Goal: Task Accomplishment & Management: Complete application form

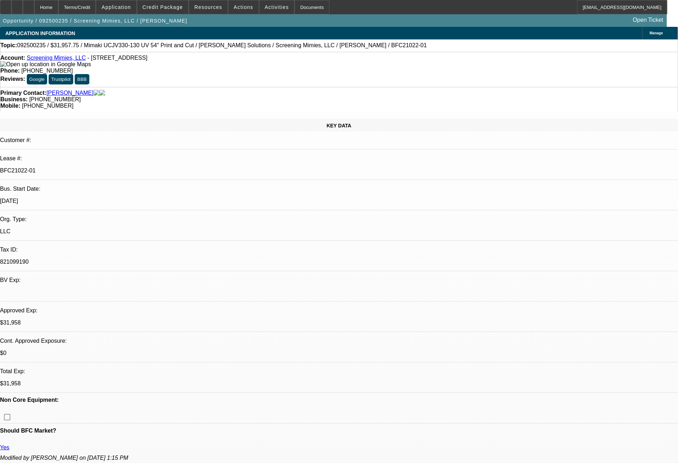
select select "0"
select select "2"
select select "0"
select select "6"
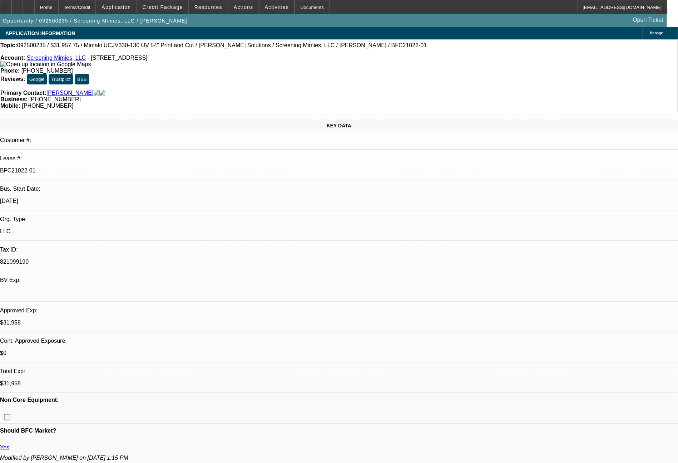
select select "0"
select select "2"
select select "0"
select select "6"
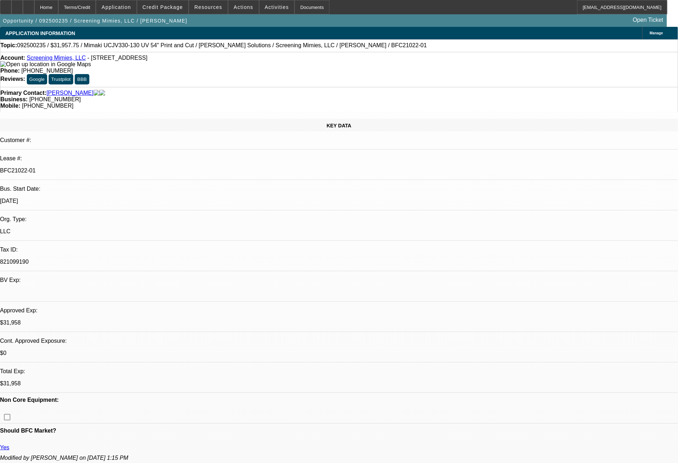
select select "0"
select select "2"
select select "0"
select select "6"
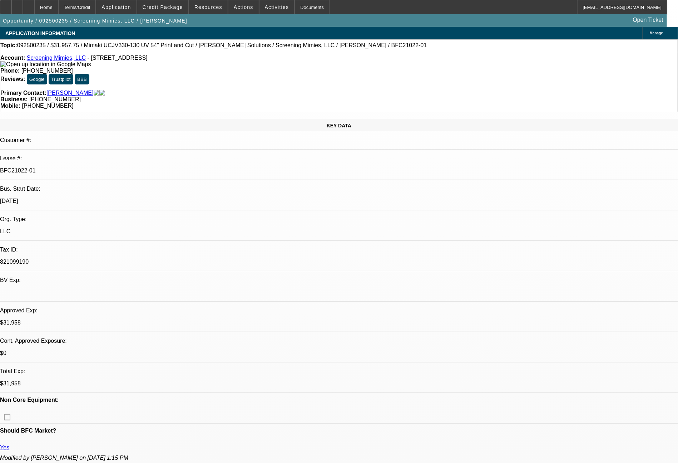
select select "0"
select select "2"
select select "0"
select select "6"
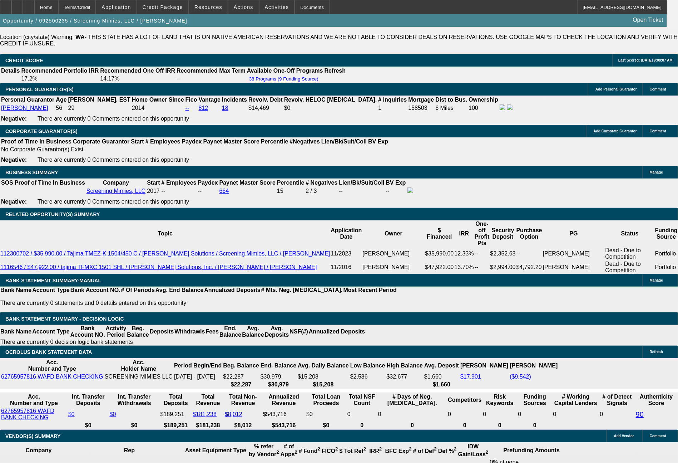
scroll to position [1096, 0]
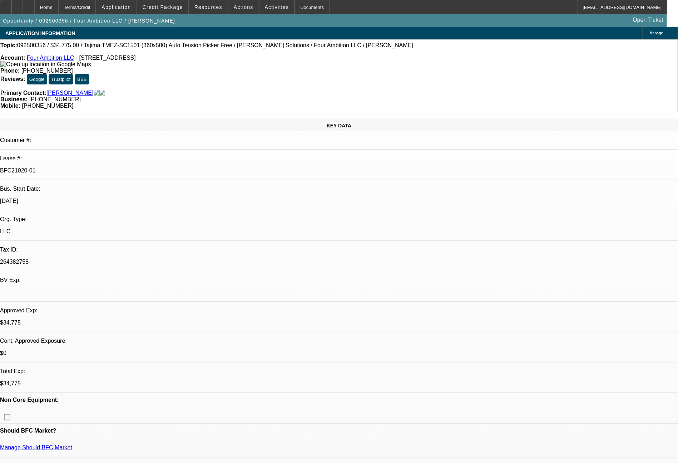
select select "0"
select select "2"
select select "0"
select select "6"
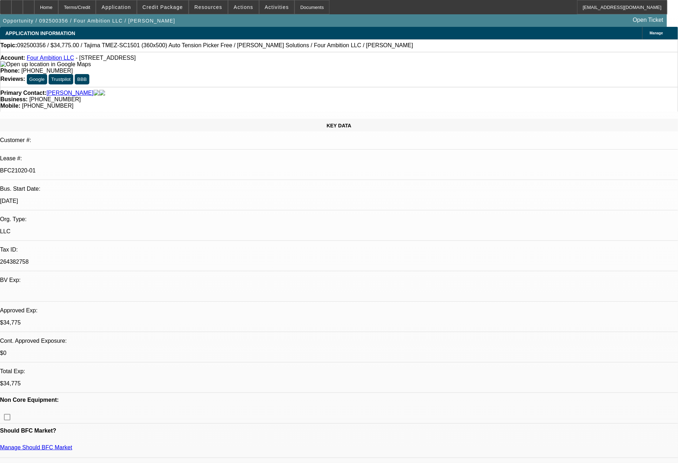
select select "0"
select select "2"
select select "0"
select select "6"
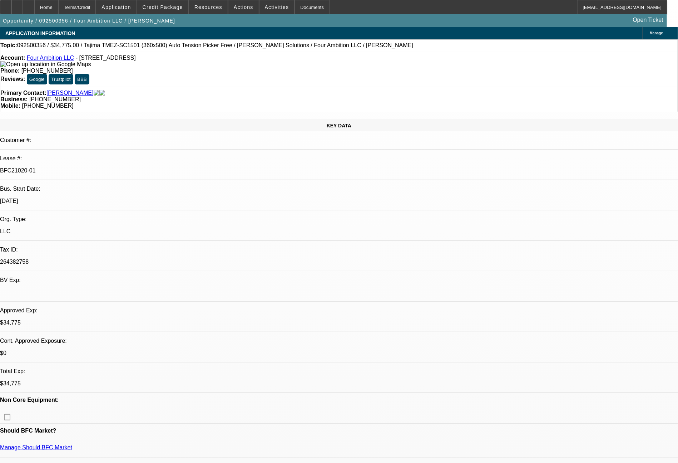
select select "0"
select select "2"
select select "0"
select select "6"
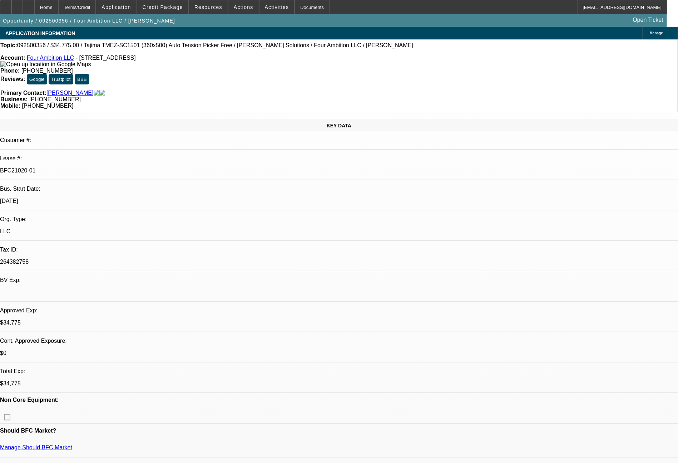
select select "0"
select select "2"
select select "0"
select select "6"
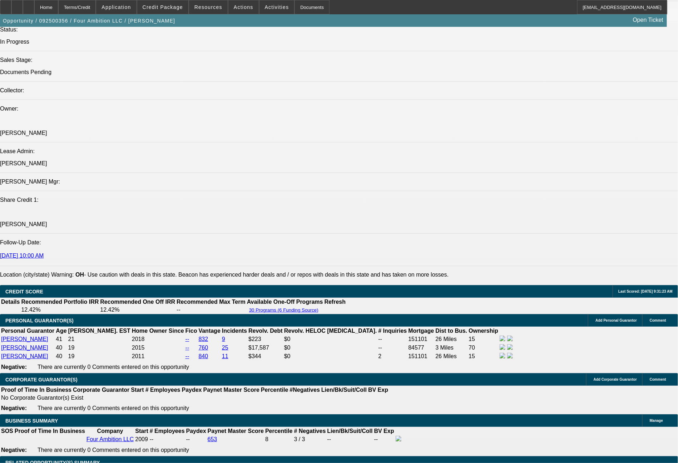
scroll to position [1215, 0]
